Goal: Transaction & Acquisition: Purchase product/service

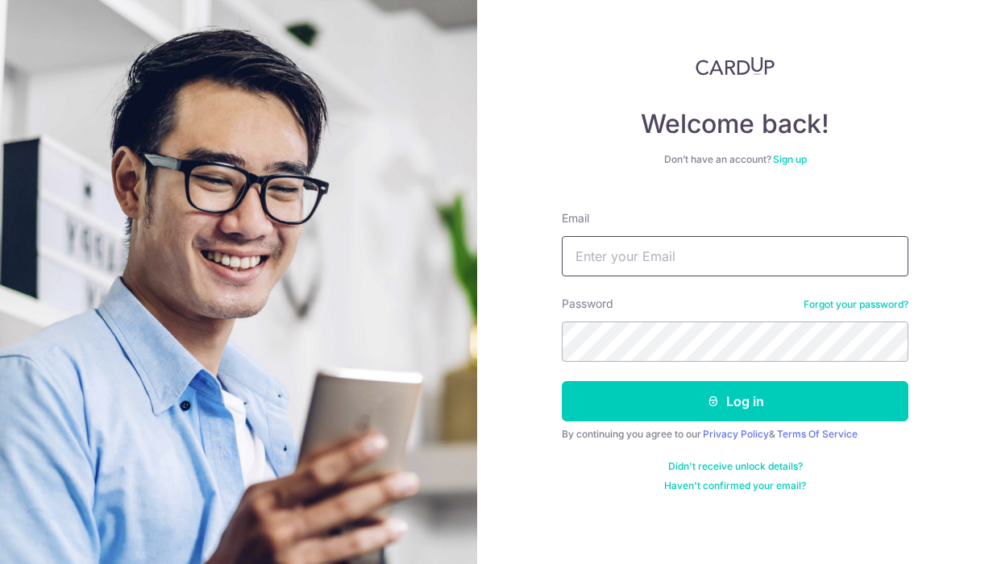
type input "cherlyn03@gmail.com"
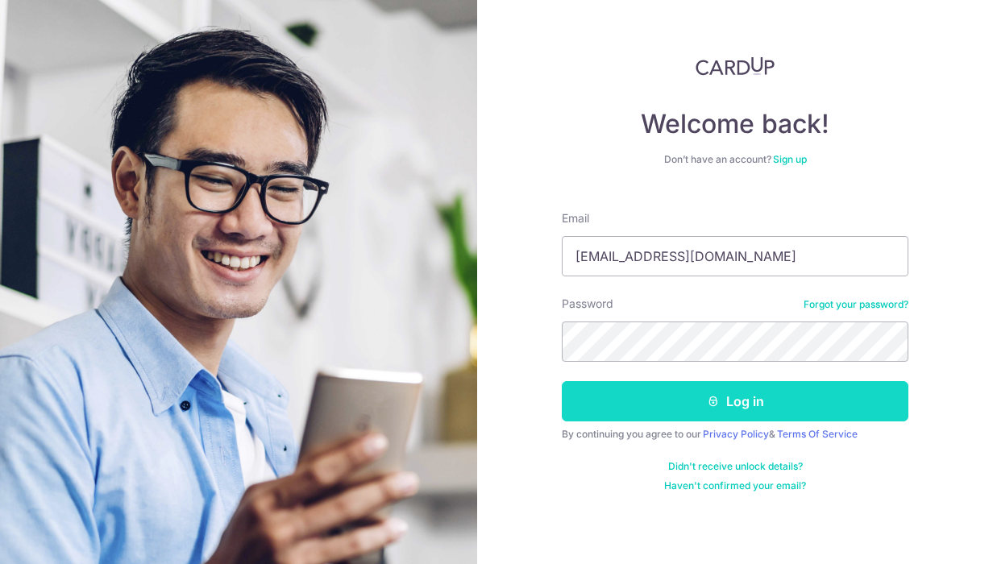
click at [654, 390] on button "Log in" at bounding box center [735, 401] width 346 height 40
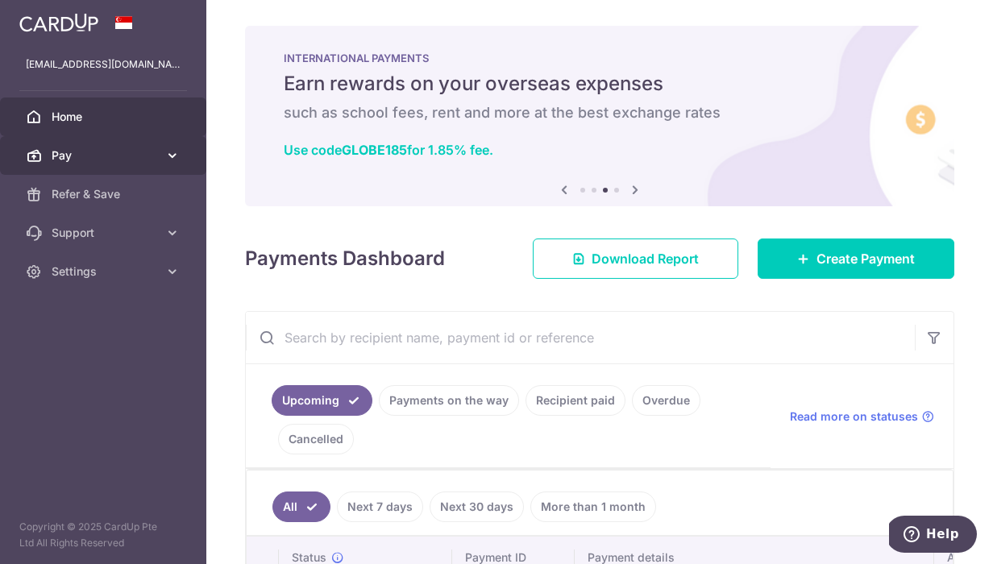
click at [167, 152] on icon at bounding box center [172, 155] width 16 height 16
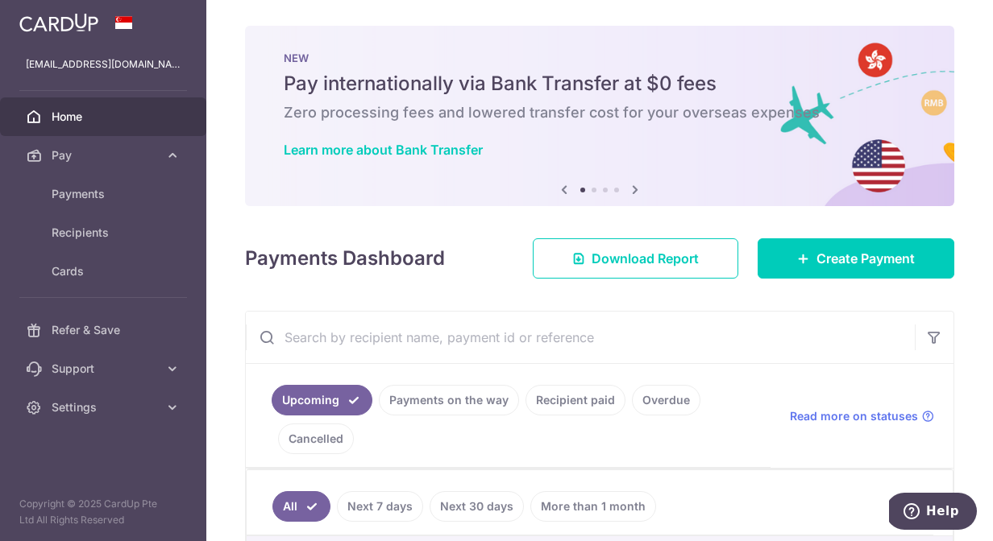
click at [637, 189] on icon at bounding box center [634, 190] width 19 height 20
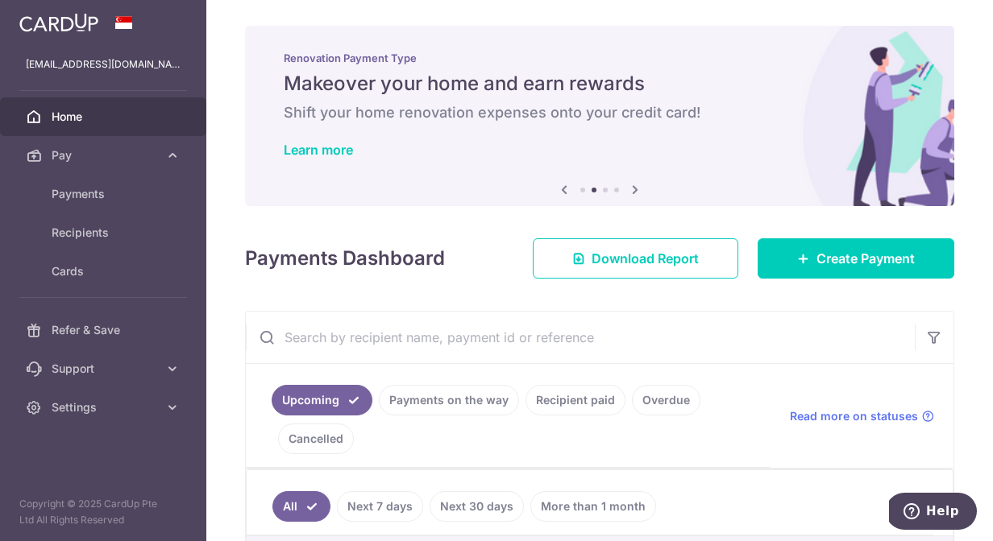
click at [637, 189] on icon at bounding box center [634, 190] width 19 height 20
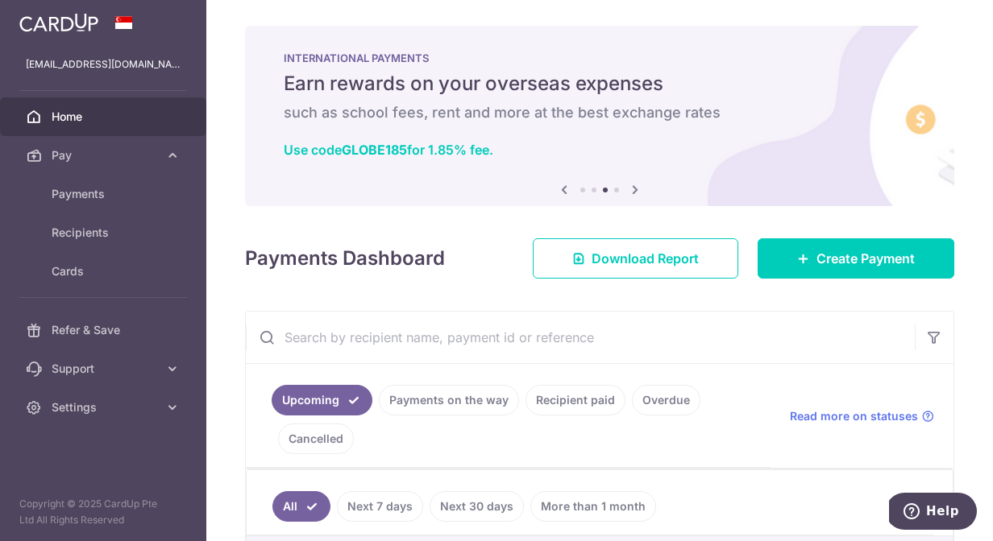
click at [564, 185] on icon at bounding box center [563, 190] width 19 height 20
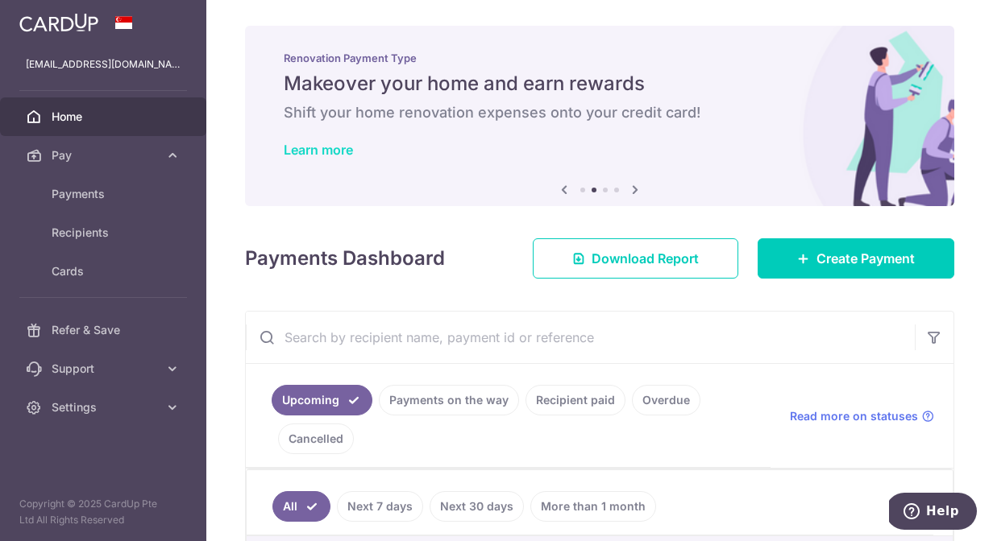
click at [342, 151] on link "Learn more" at bounding box center [318, 150] width 69 height 16
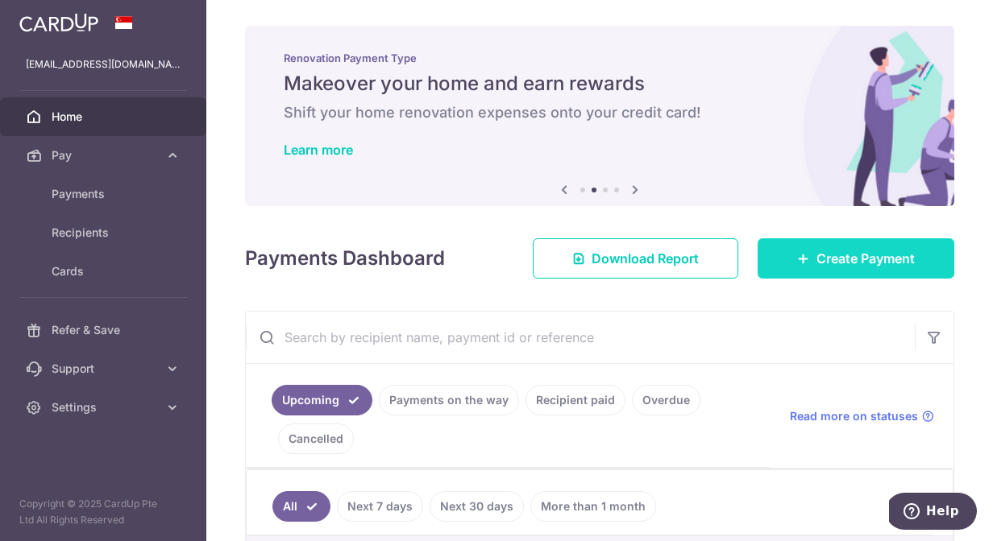
click at [837, 265] on span "Create Payment" at bounding box center [865, 258] width 98 height 19
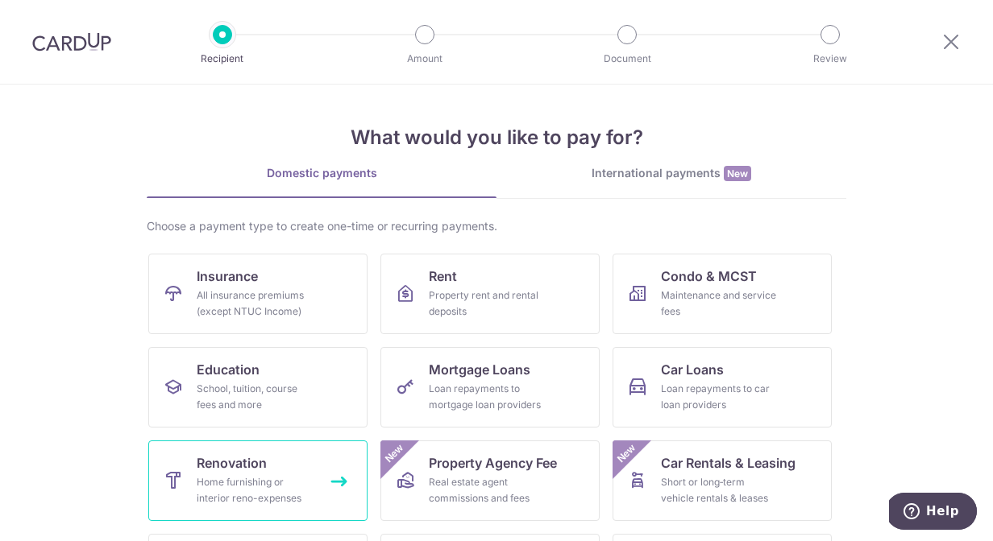
click at [213, 483] on div "Home furnishing or interior reno-expenses" at bounding box center [255, 491] width 116 height 32
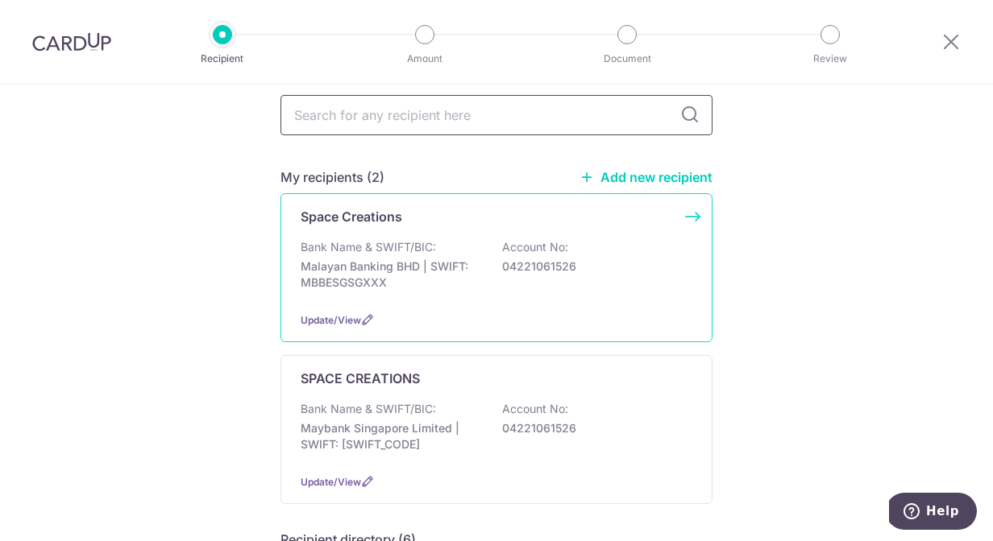
scroll to position [118, 0]
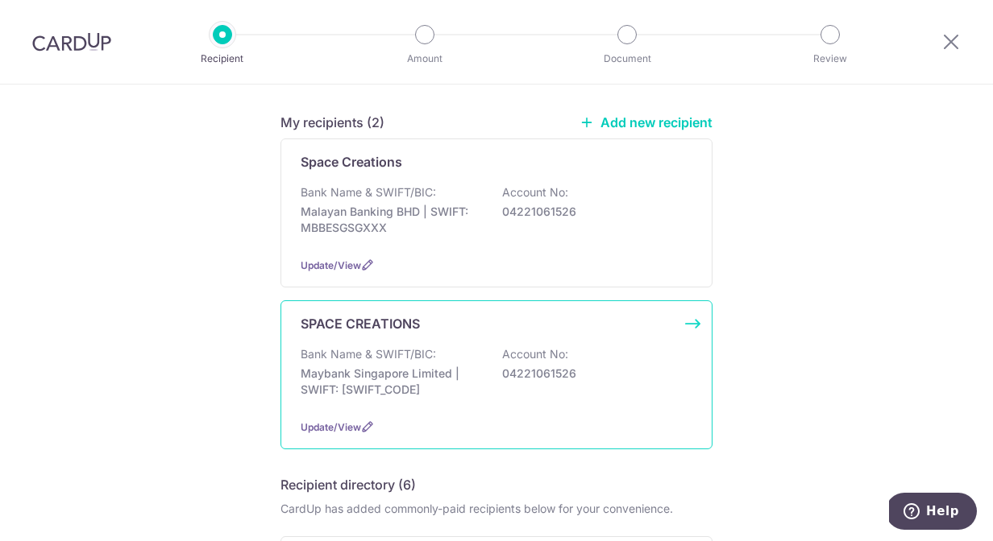
click at [463, 373] on p "Maybank Singapore Limited | SWIFT: MBBESGS2XXX" at bounding box center [391, 382] width 180 height 32
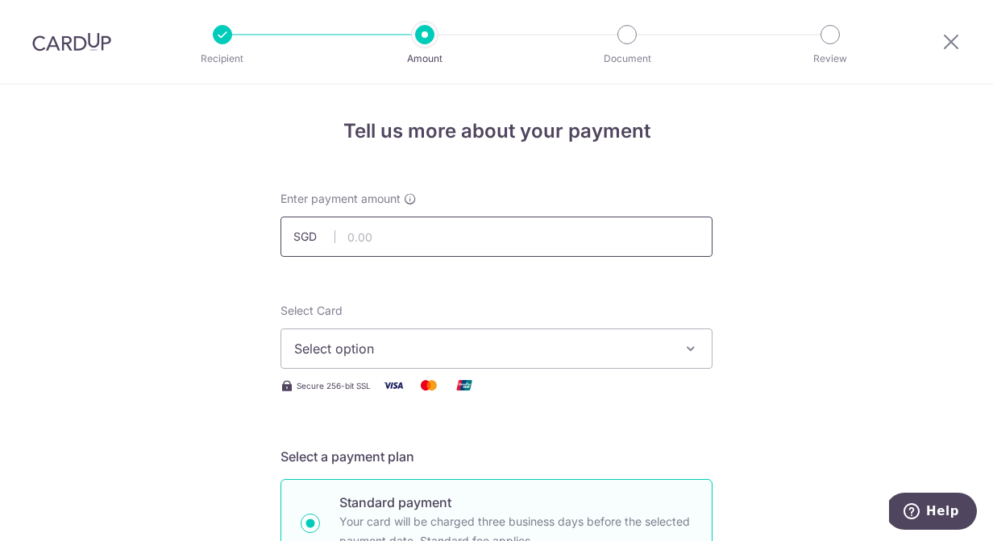
click at [541, 222] on input "text" at bounding box center [496, 237] width 432 height 40
type input "5,268.60"
click at [417, 367] on button "Select option" at bounding box center [496, 349] width 432 height 40
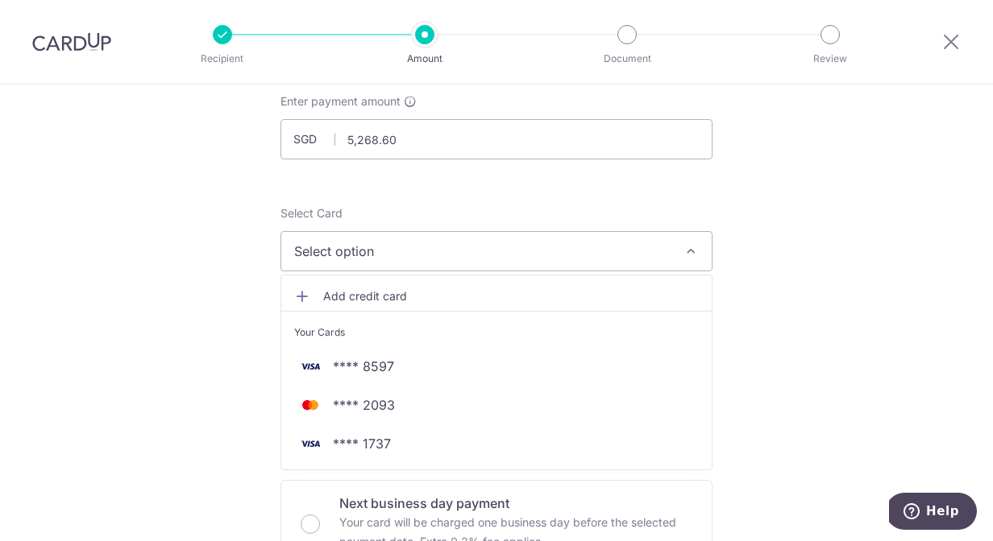
scroll to position [99, 0]
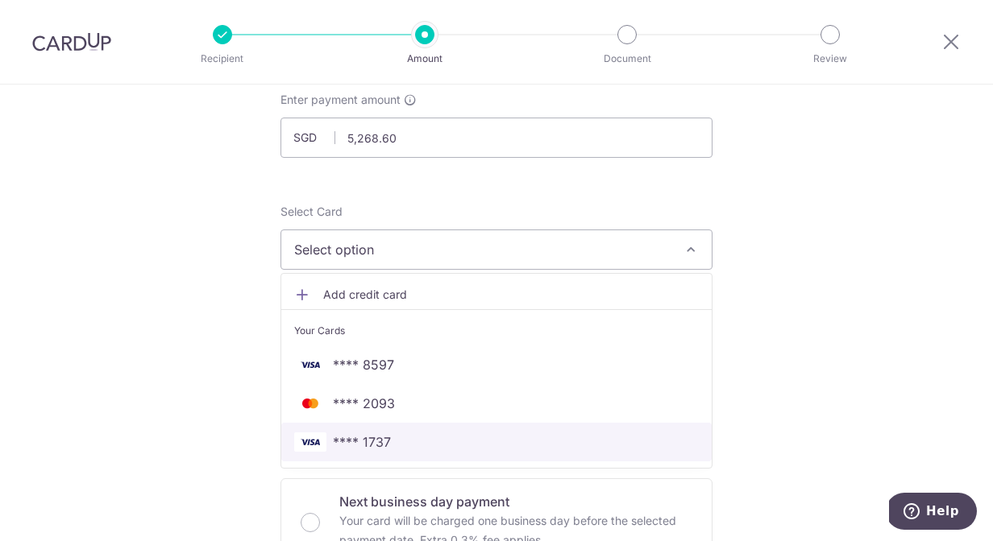
click at [408, 443] on span "**** 1737" at bounding box center [496, 442] width 404 height 19
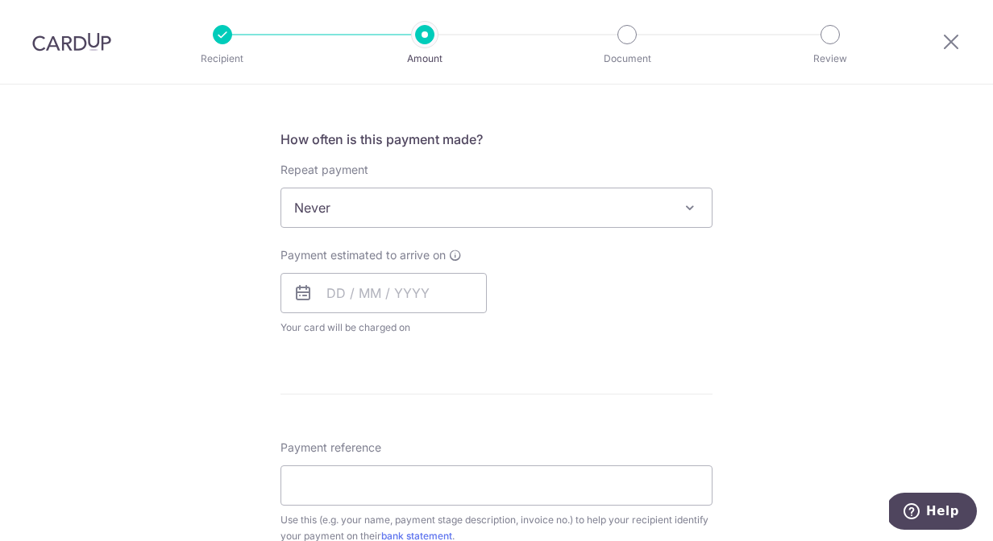
scroll to position [581, 0]
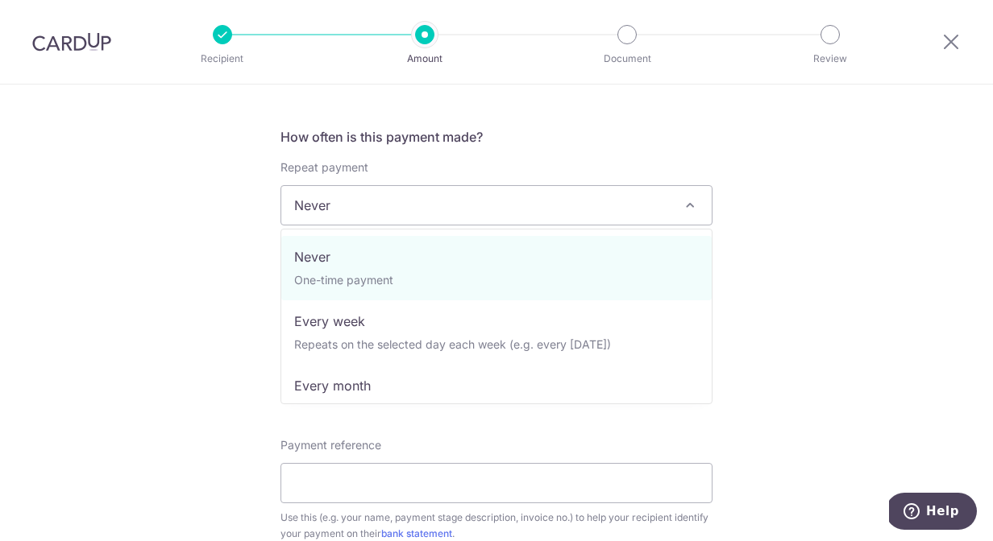
click at [611, 208] on span "Never" at bounding box center [496, 205] width 430 height 39
click at [866, 197] on div "Tell us more about your payment Enter payment amount SGD 5,268.60 5268.60 Selec…" at bounding box center [496, 286] width 993 height 1565
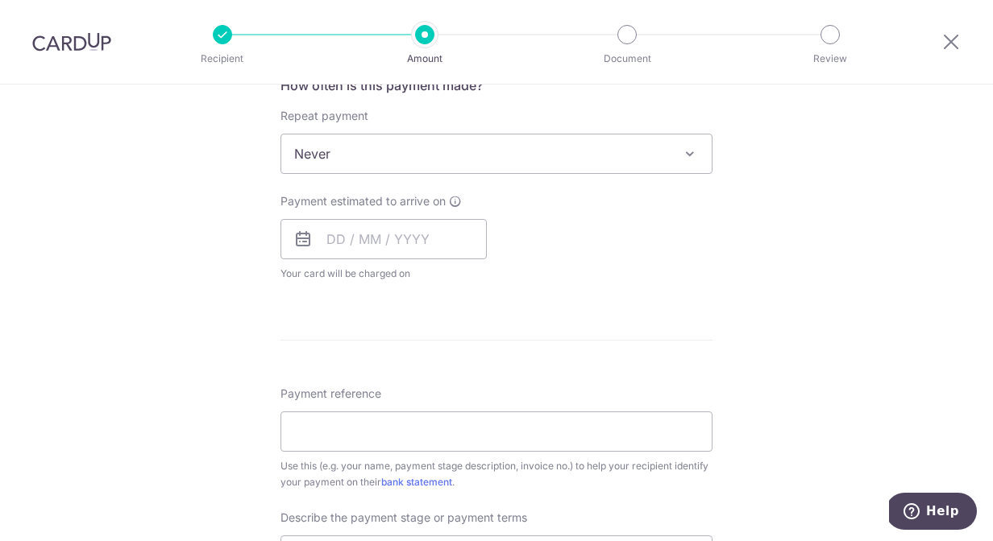
scroll to position [630, 0]
click at [395, 256] on input "text" at bounding box center [383, 242] width 206 height 40
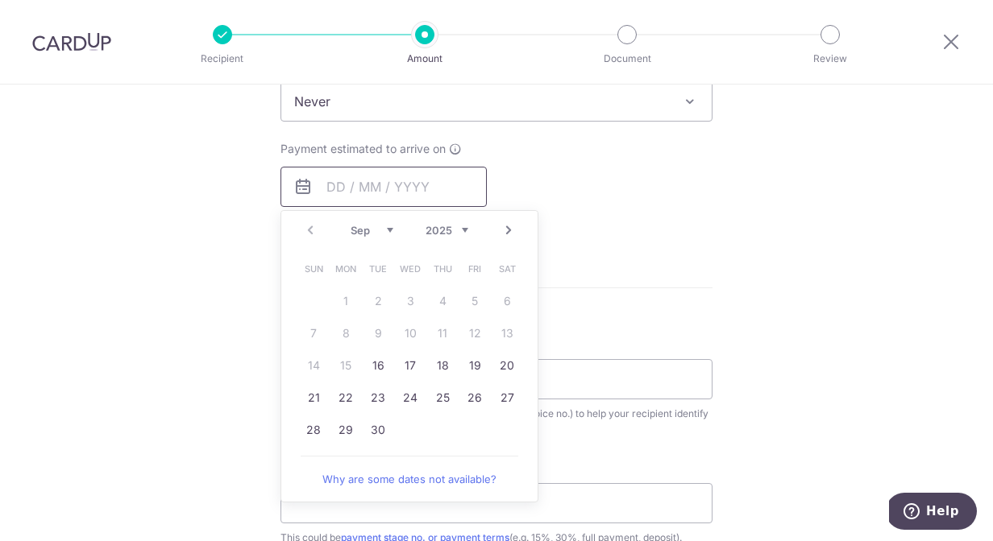
scroll to position [687, 0]
click at [383, 363] on link "16" at bounding box center [378, 363] width 26 height 26
type input "16/09/2025"
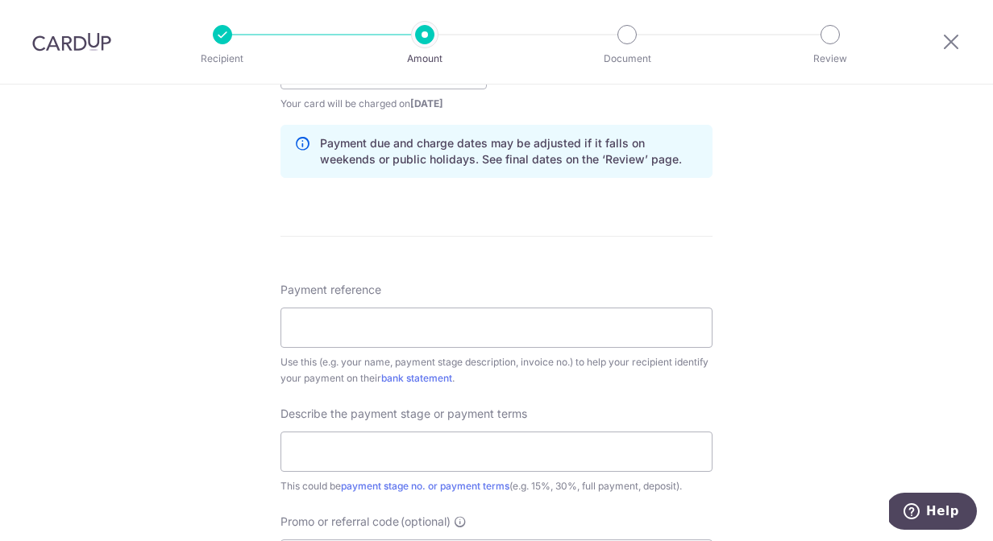
scroll to position [808, 0]
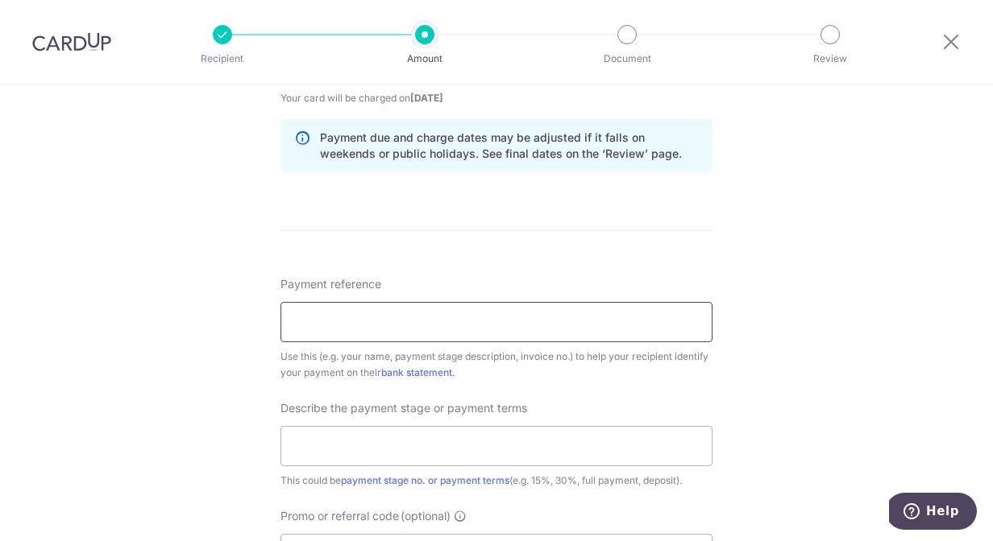
click at [477, 321] on input "Payment reference" at bounding box center [496, 322] width 432 height 40
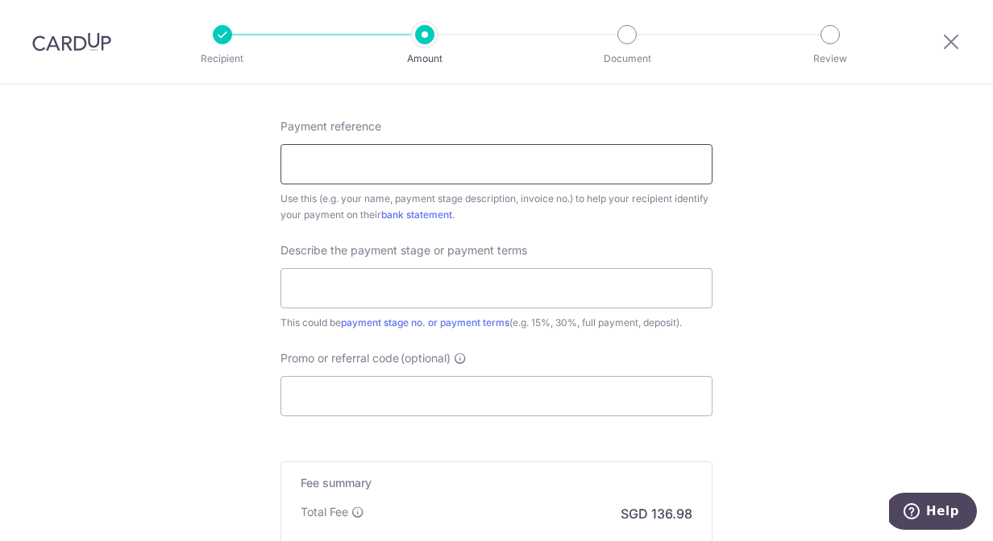
scroll to position [973, 0]
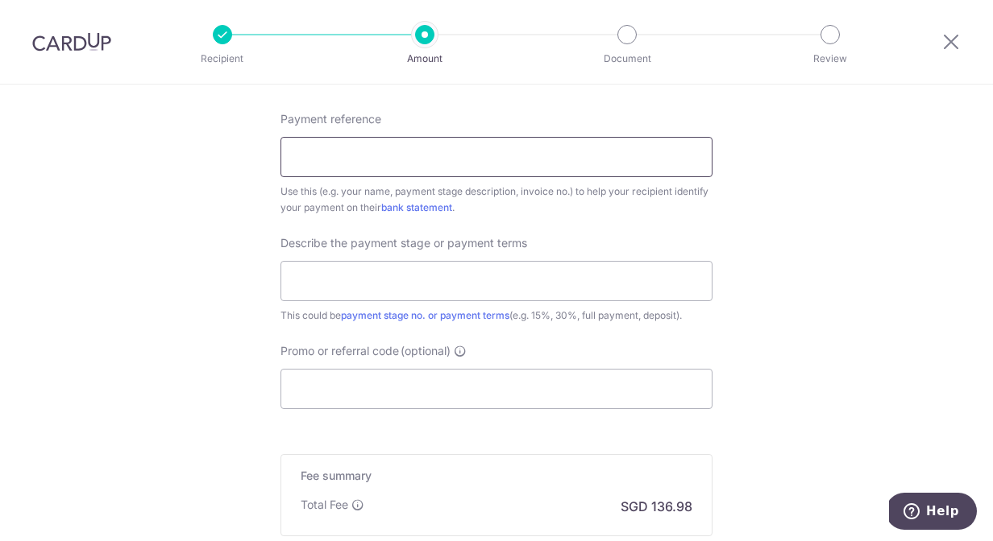
paste input "669"
type input "669"
click at [421, 281] on input "text" at bounding box center [496, 281] width 432 height 40
type input "b"
type input "Balance"
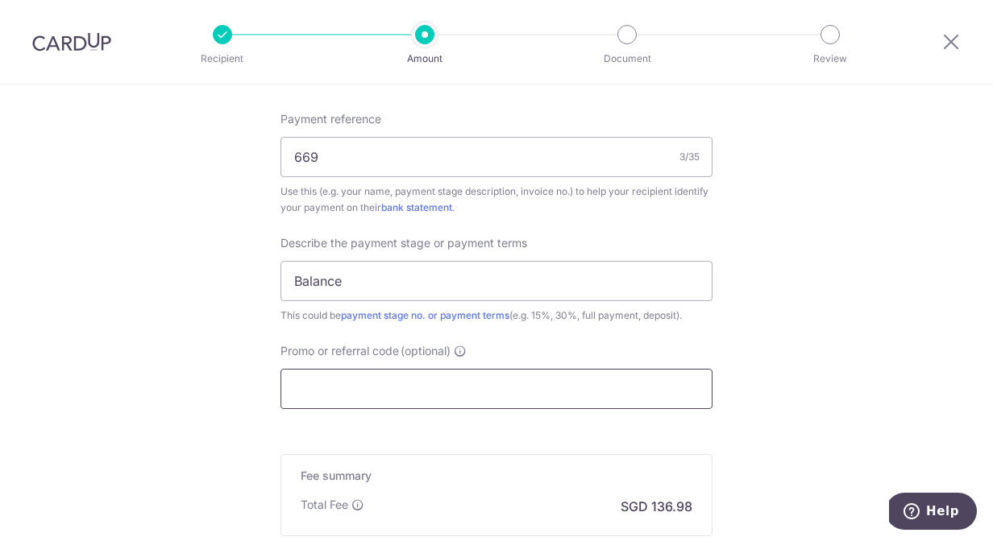
click at [449, 395] on input "Promo or referral code (optional)" at bounding box center [496, 389] width 432 height 40
paste input "RENO25ONE"
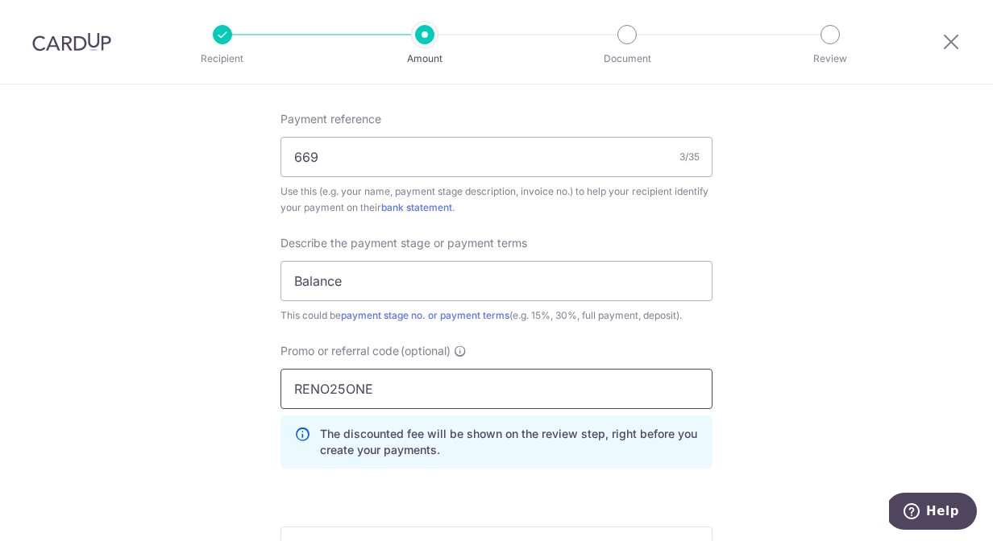
type input "RENO25ONE"
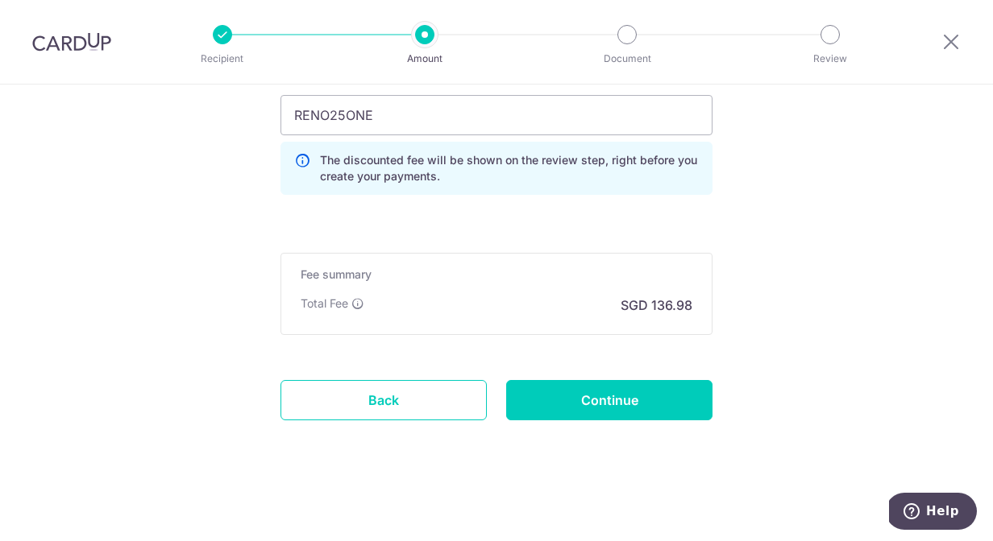
scroll to position [1247, 0]
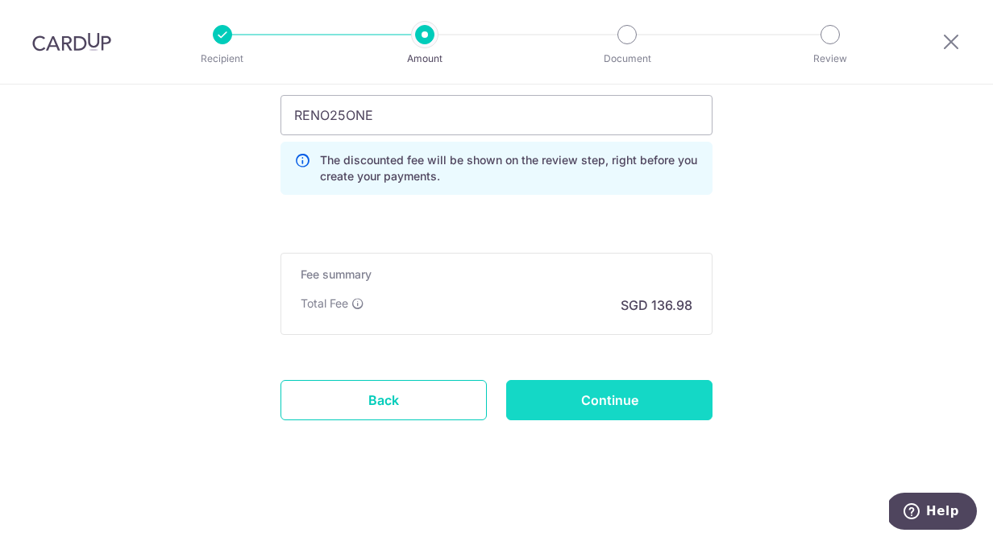
click at [657, 407] on input "Continue" at bounding box center [609, 400] width 206 height 40
type input "Create Schedule"
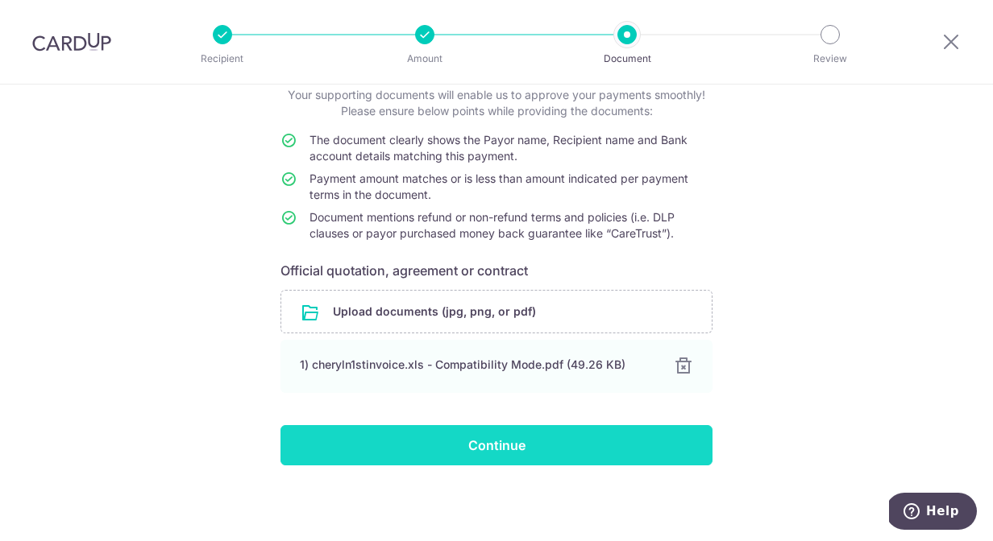
scroll to position [104, 0]
click at [524, 439] on input "Continue" at bounding box center [496, 445] width 432 height 40
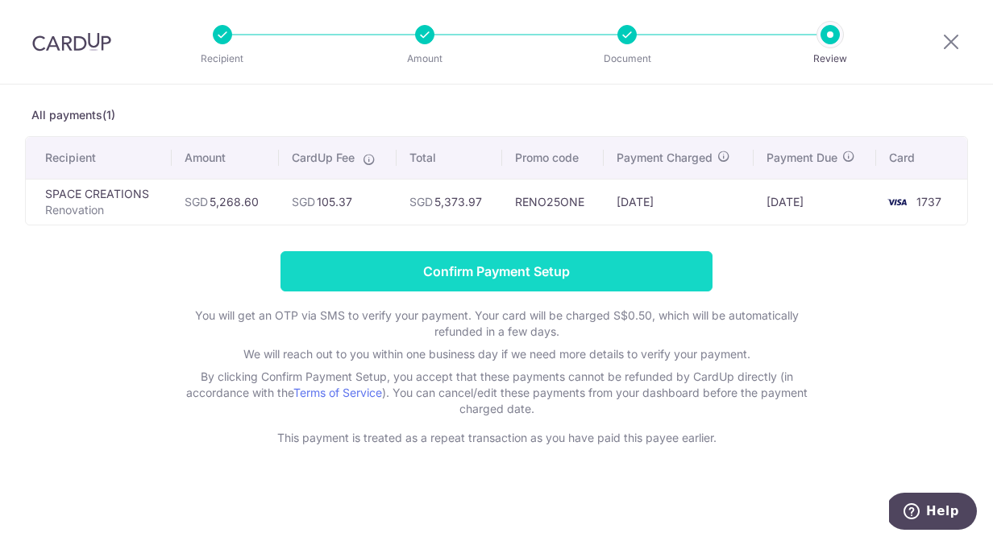
scroll to position [71, 0]
click at [610, 267] on input "Confirm Payment Setup" at bounding box center [496, 271] width 432 height 40
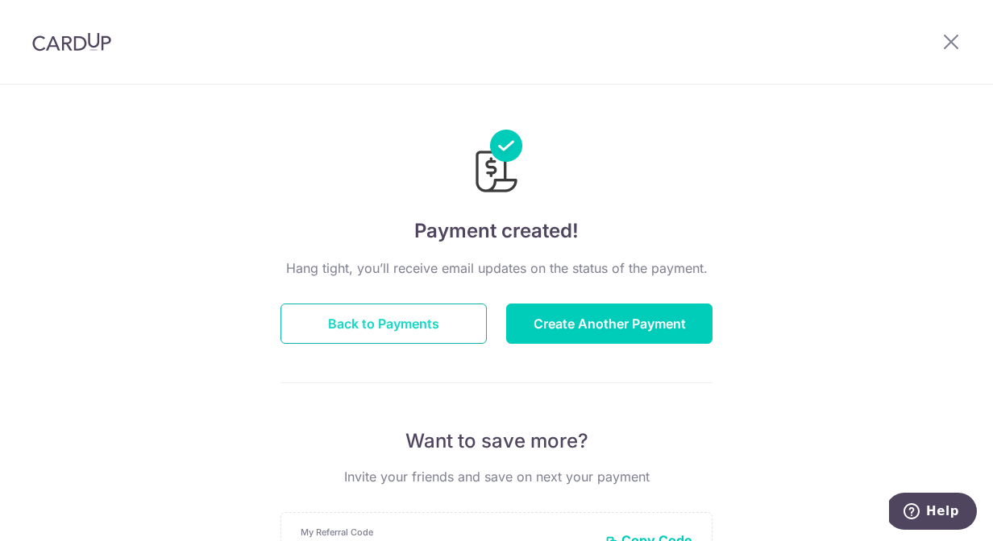
click at [367, 327] on button "Back to Payments" at bounding box center [383, 324] width 206 height 40
